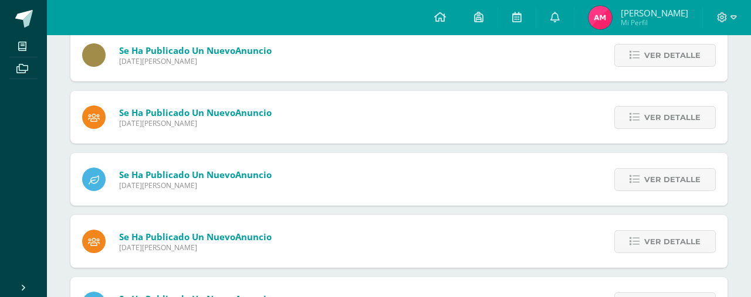
scroll to position [157, 0]
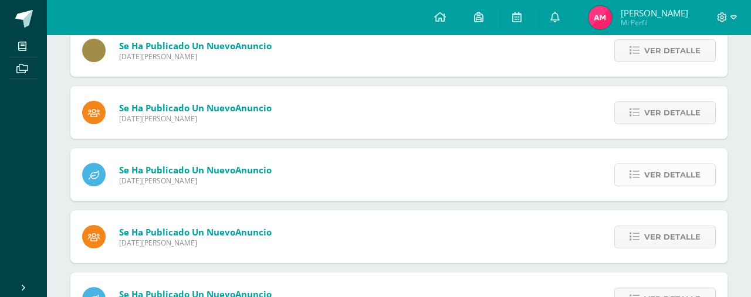
click at [658, 180] on span "Ver detalle" at bounding box center [672, 175] width 56 height 22
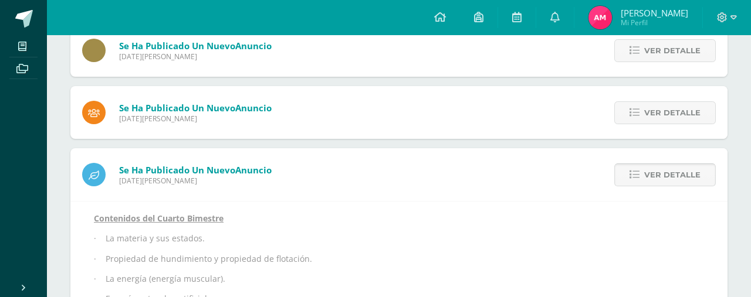
click at [658, 180] on span "Ver detalle" at bounding box center [672, 175] width 56 height 22
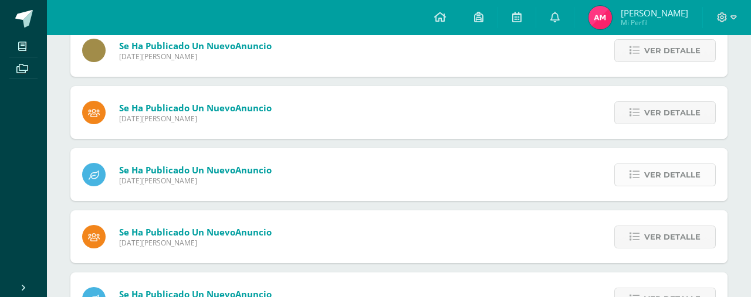
click at [658, 180] on span "Ver detalle" at bounding box center [672, 175] width 56 height 22
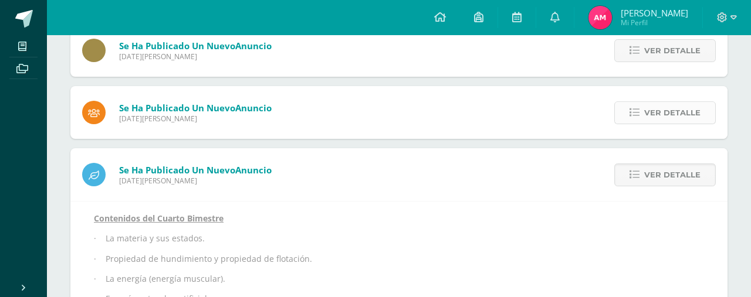
click at [678, 120] on span "Ver detalle" at bounding box center [672, 113] width 56 height 22
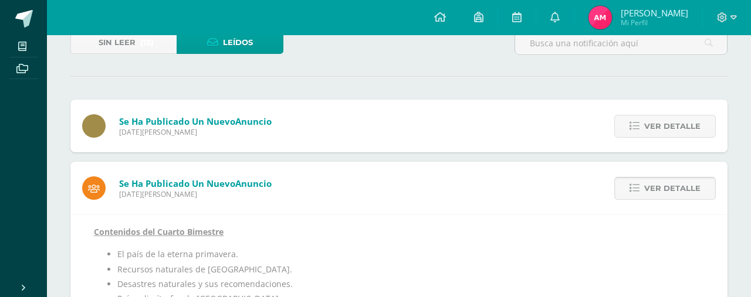
scroll to position [79, 0]
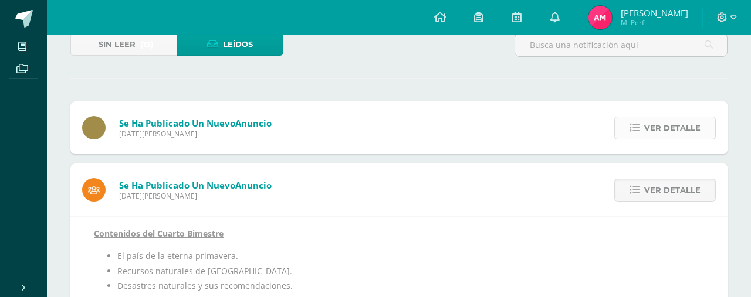
click at [646, 127] on span "Ver detalle" at bounding box center [672, 128] width 56 height 22
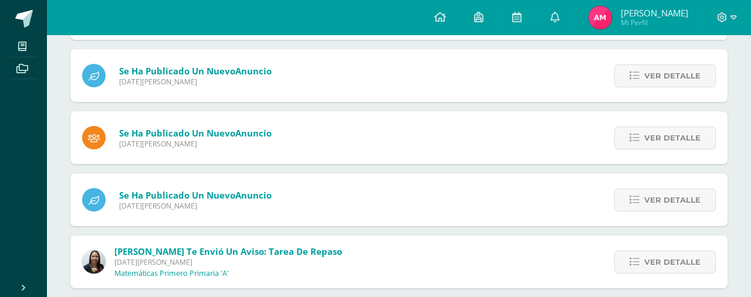
scroll to position [524, 0]
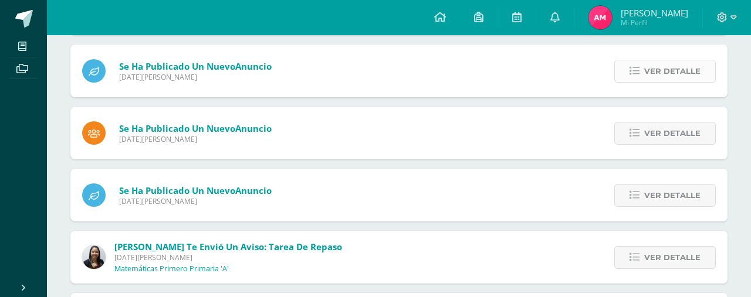
click at [646, 74] on span "Ver detalle" at bounding box center [672, 71] width 56 height 22
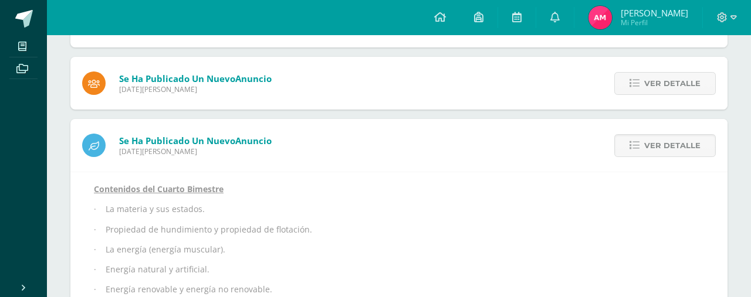
scroll to position [182, 0]
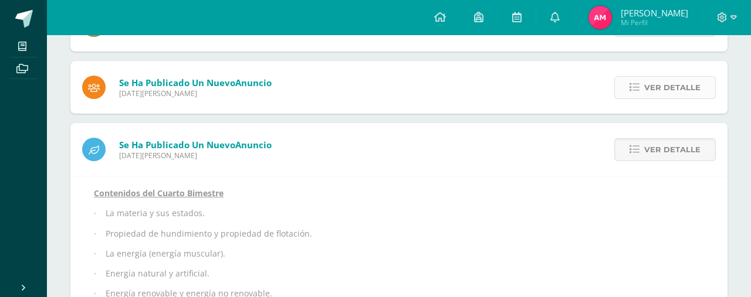
click at [658, 91] on span "Ver detalle" at bounding box center [672, 88] width 56 height 22
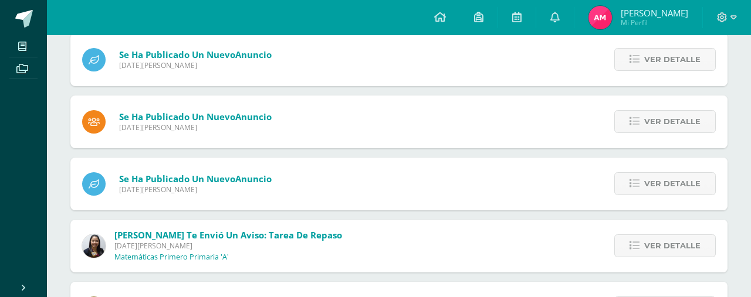
scroll to position [508, 0]
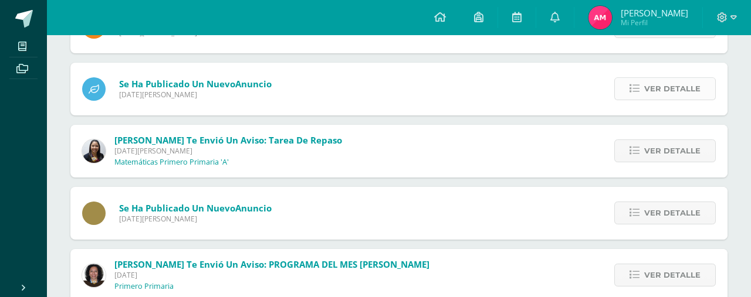
click at [654, 89] on span "Ver detalle" at bounding box center [672, 89] width 56 height 22
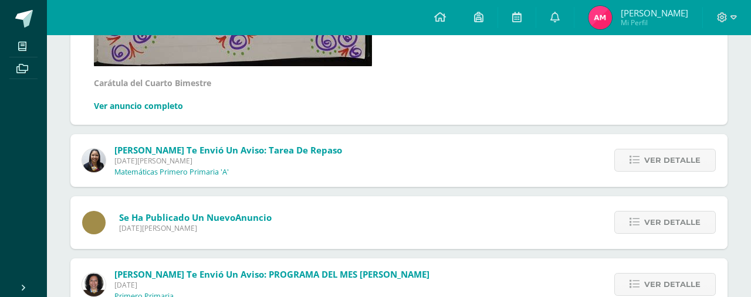
scroll to position [804, 0]
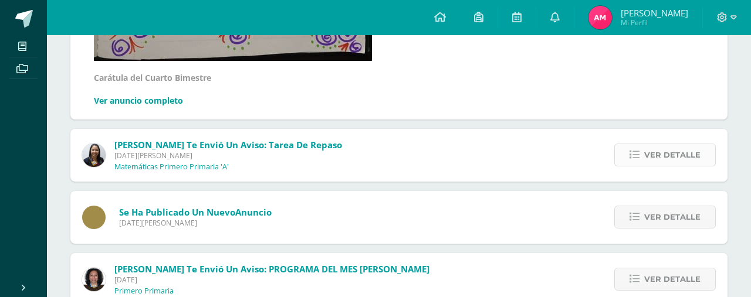
click at [676, 154] on span "Ver detalle" at bounding box center [672, 155] width 56 height 22
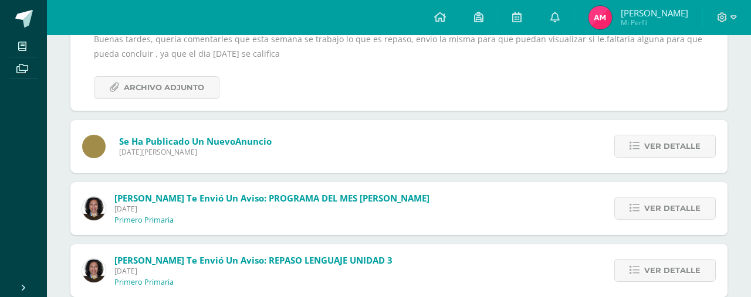
scroll to position [497, 0]
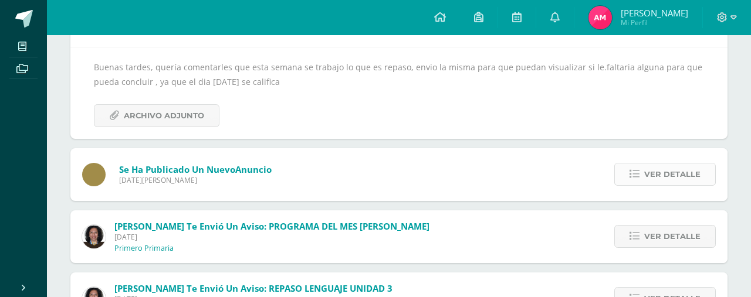
click at [681, 167] on span "Ver detalle" at bounding box center [672, 175] width 56 height 22
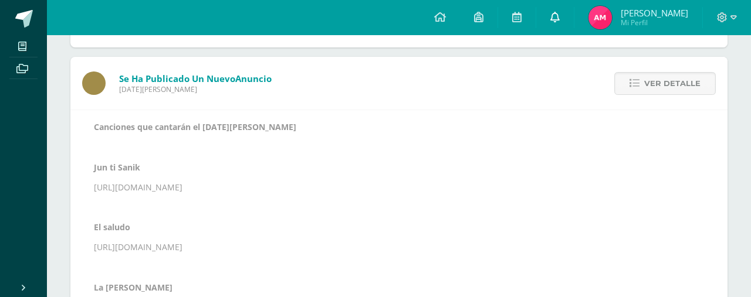
click at [561, 12] on link at bounding box center [555, 17] width 38 height 35
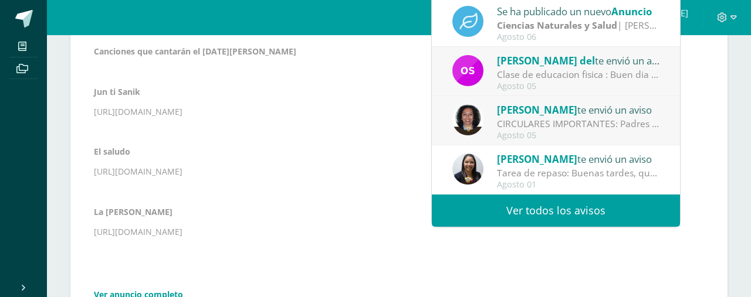
scroll to position [595, 0]
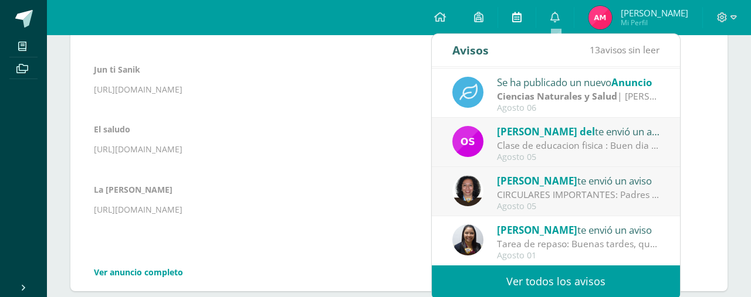
click at [516, 21] on icon at bounding box center [516, 17] width 9 height 11
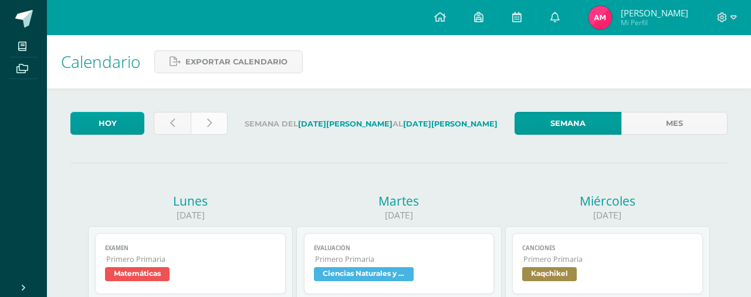
click at [226, 121] on link at bounding box center [209, 123] width 37 height 23
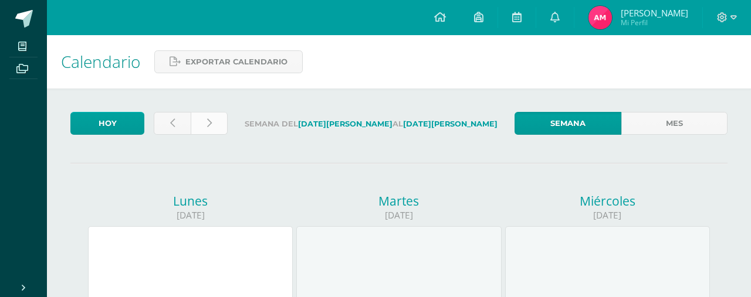
click at [207, 123] on icon at bounding box center [209, 124] width 5 height 10
click at [453, 25] on link at bounding box center [440, 17] width 40 height 35
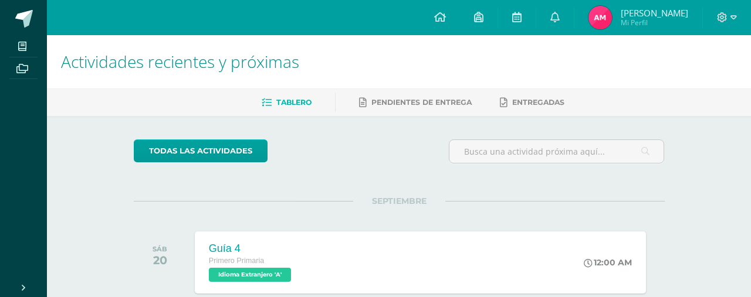
scroll to position [6, 0]
